Goal: Information Seeking & Learning: Learn about a topic

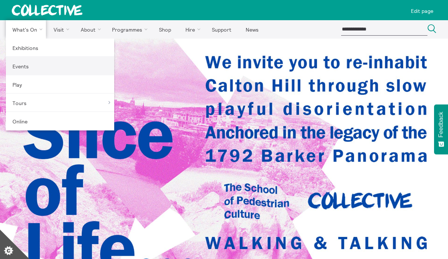
click at [33, 64] on link "Events" at bounding box center [60, 66] width 108 height 18
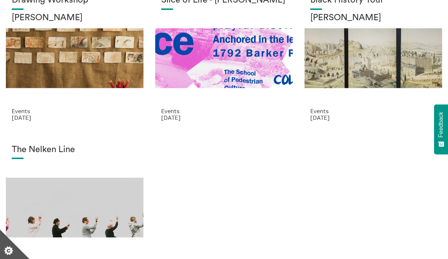
scroll to position [56, 0]
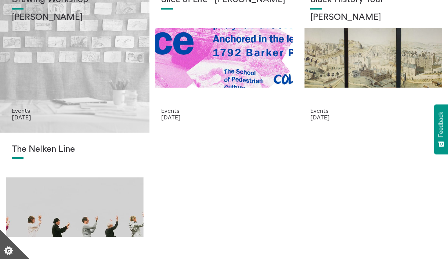
click at [80, 90] on div "Drawing Workshop [PERSON_NAME]" at bounding box center [75, 51] width 126 height 112
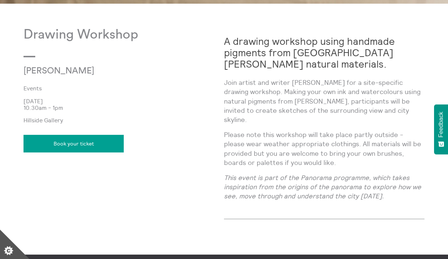
scroll to position [316, 0]
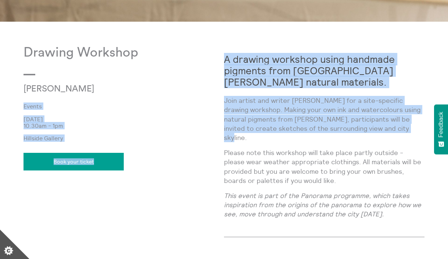
drag, startPoint x: 380, startPoint y: 130, endPoint x: 223, endPoint y: 101, distance: 158.8
click at [223, 101] on div "Drawing Workshop [PERSON_NAME] Events [DATE] 10.30am - 1pm [GEOGRAPHIC_DATA] Bo…" at bounding box center [224, 147] width 401 height 204
copy div "Events [DATE] 10.30am - 1pm Hillside Gallery Book your ticket A drawing worksho…"
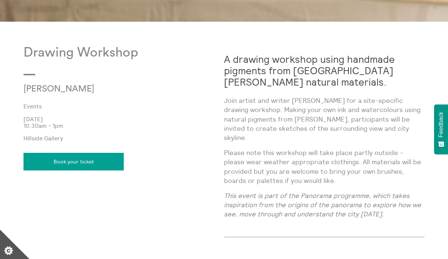
click at [225, 103] on p "Join artist and writer [PERSON_NAME] for a site-specific drawing workshop. Maki…" at bounding box center [324, 119] width 201 height 46
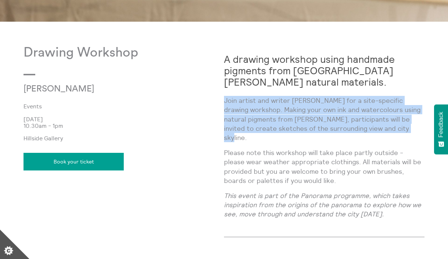
drag, startPoint x: 225, startPoint y: 103, endPoint x: 375, endPoint y: 128, distance: 152.8
click at [375, 128] on p "Join artist and writer [PERSON_NAME] for a site-specific drawing workshop. Maki…" at bounding box center [324, 119] width 201 height 46
copy p "Join artist and writer [PERSON_NAME] for a site-specific drawing workshop. Maki…"
